Goal: Navigation & Orientation: Find specific page/section

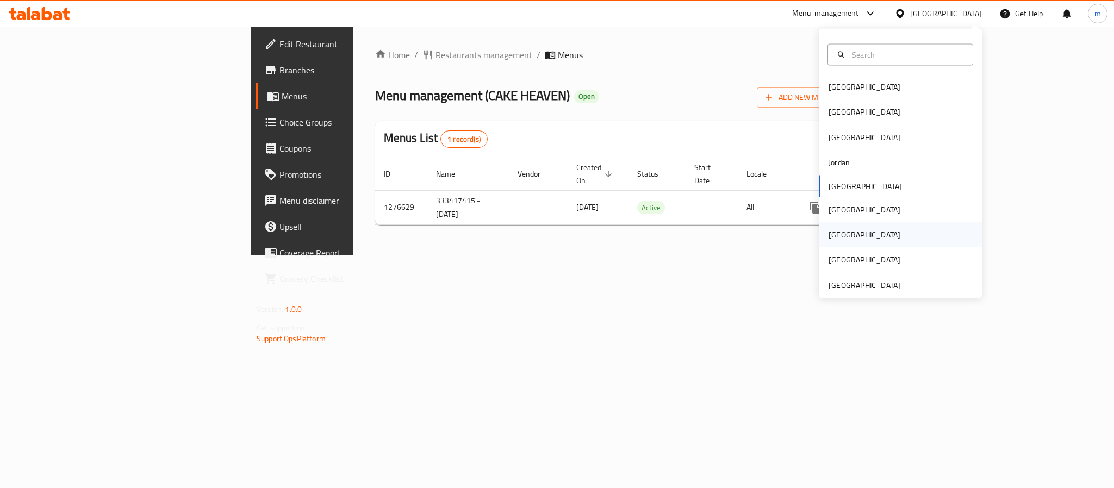
click at [848, 235] on div "Qatar" at bounding box center [900, 234] width 163 height 25
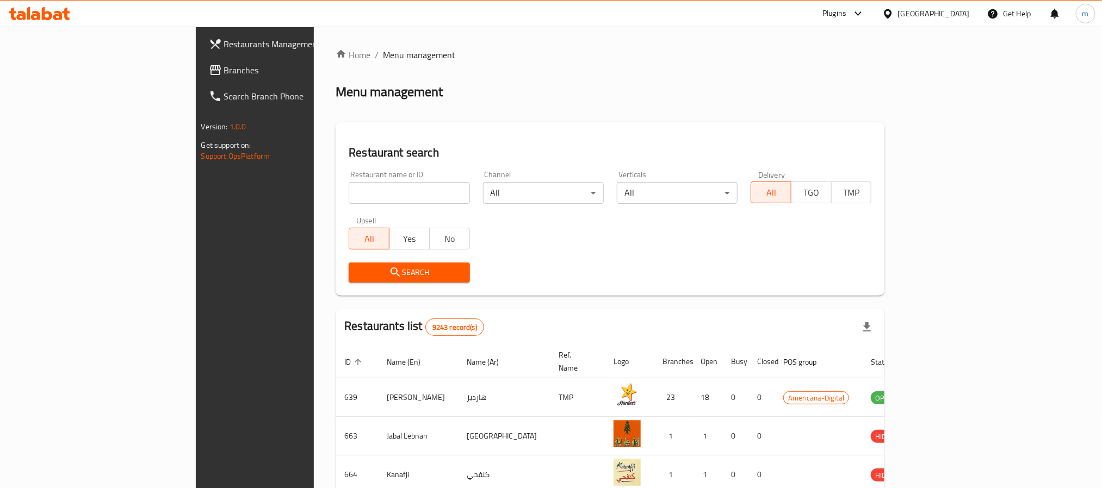
click at [224, 72] on span "Branches" at bounding box center [297, 70] width 147 height 13
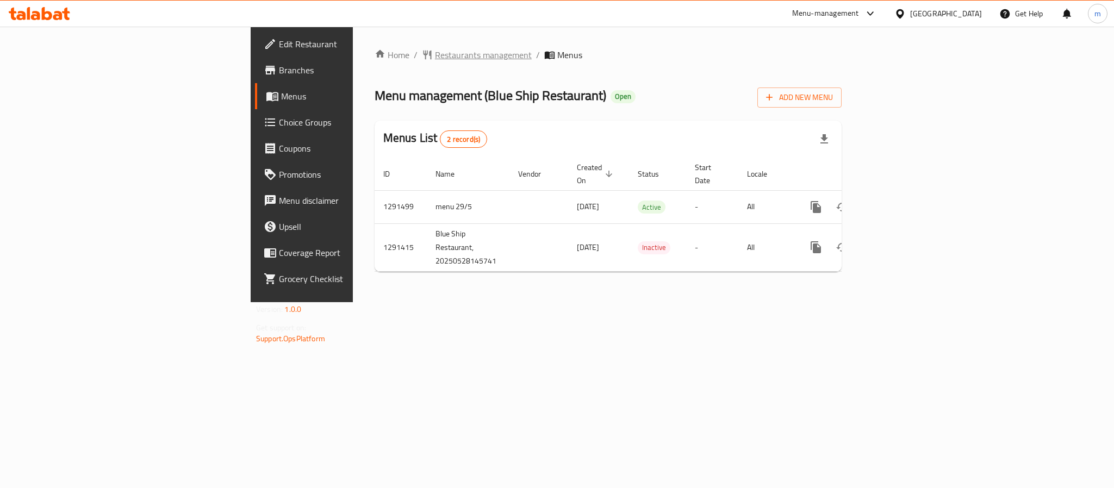
click at [435, 54] on span "Restaurants management" at bounding box center [483, 54] width 97 height 13
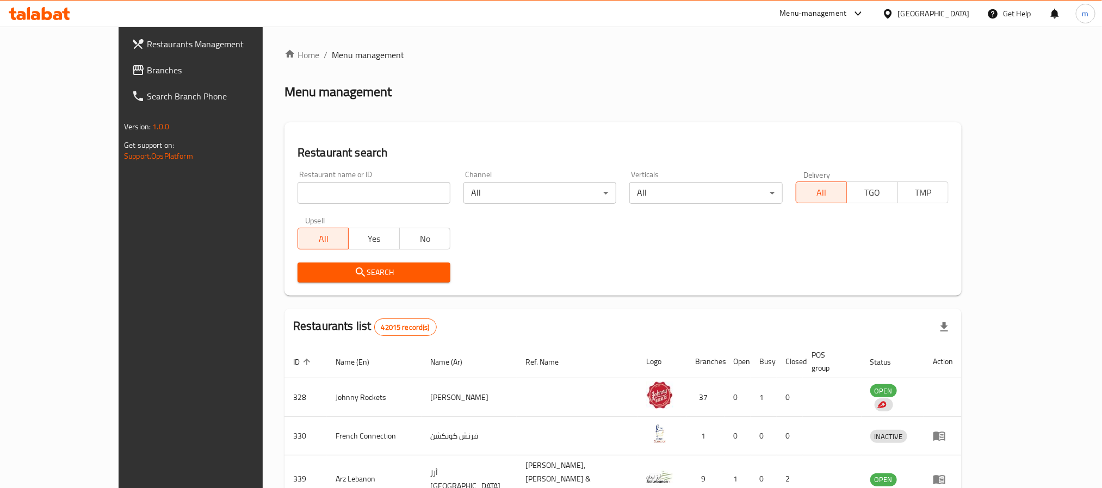
click at [123, 62] on link "Branches" at bounding box center [212, 70] width 179 height 26
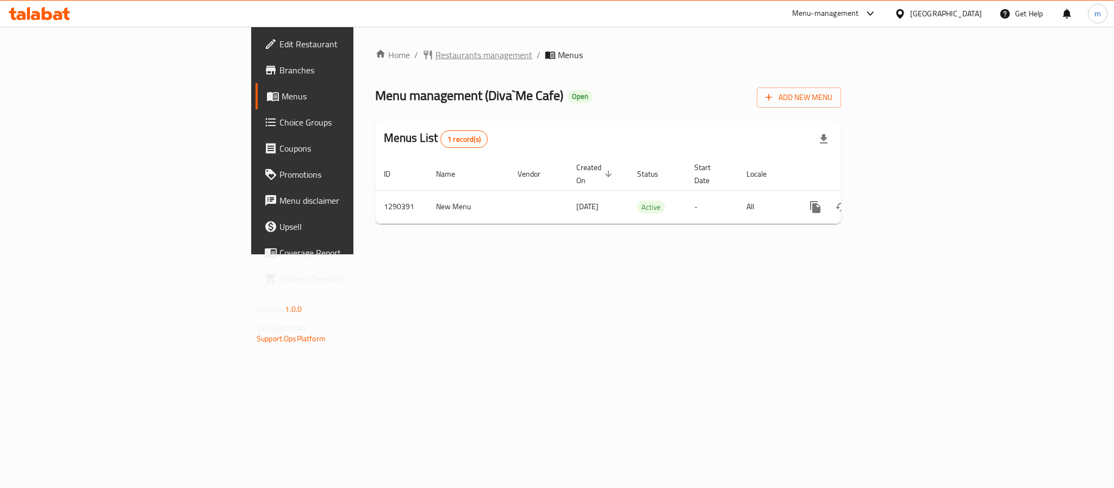
click at [436, 51] on span "Restaurants management" at bounding box center [484, 54] width 97 height 13
